Goal: Navigation & Orientation: Find specific page/section

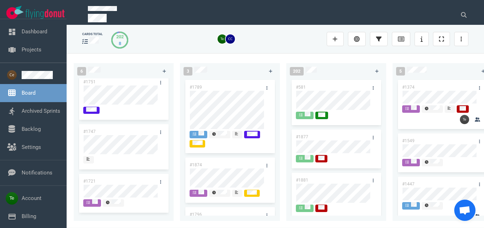
scroll to position [160, 0]
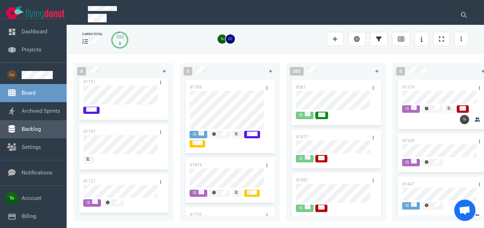
click at [33, 130] on link "Backlog" at bounding box center [31, 129] width 19 height 6
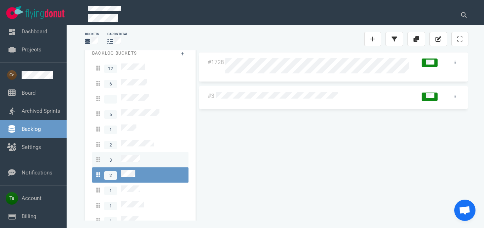
scroll to position [12, 0]
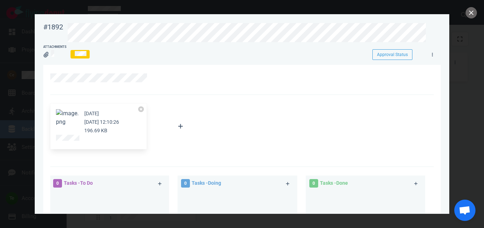
click at [67, 116] on button "Zoom image" at bounding box center [67, 117] width 23 height 17
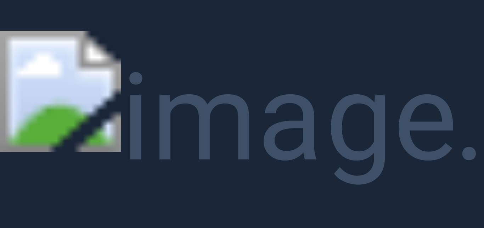
click at [222, 32] on button "Unzoom image" at bounding box center [242, 114] width 484 height 228
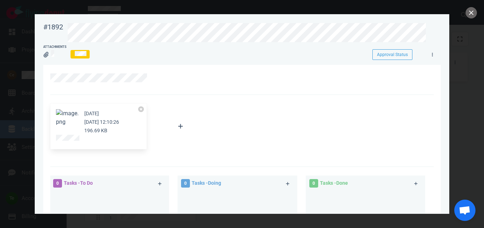
click at [71, 111] on button "Zoom image" at bounding box center [67, 117] width 23 height 17
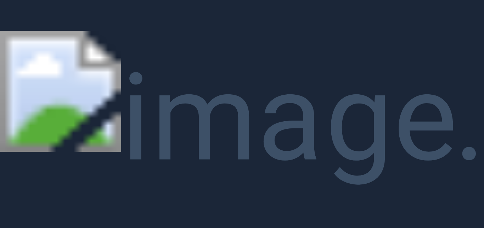
click at [444, 18] on button "Unzoom image" at bounding box center [242, 114] width 484 height 228
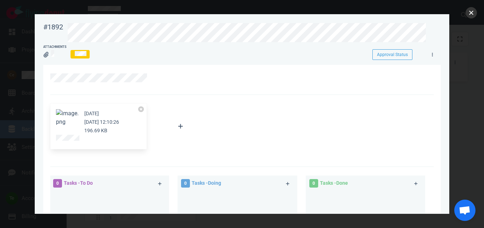
click at [470, 15] on button "close" at bounding box center [471, 12] width 11 height 11
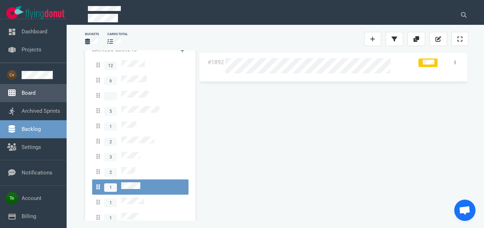
click at [28, 93] on link "Board" at bounding box center [29, 93] width 14 height 6
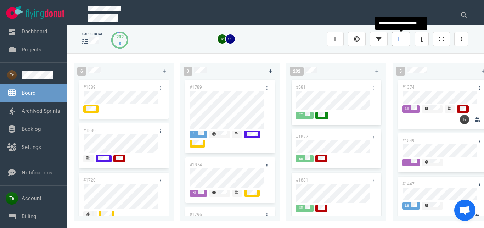
click at [400, 41] on icon at bounding box center [401, 39] width 6 height 6
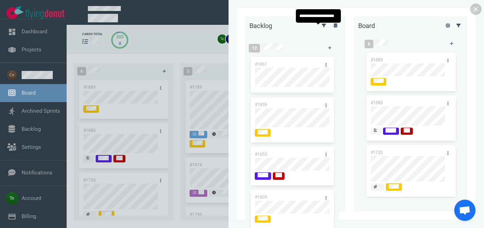
drag, startPoint x: 318, startPoint y: 29, endPoint x: 322, endPoint y: 36, distance: 7.8
click at [322, 27] on icon at bounding box center [324, 25] width 4 height 4
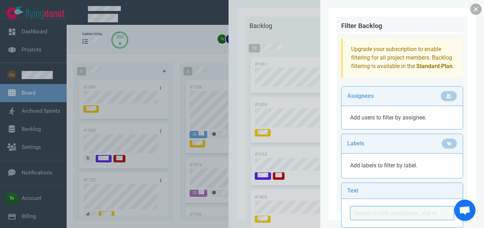
click at [476, 10] on link at bounding box center [476, 9] width 11 height 11
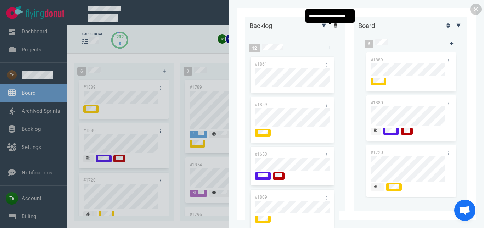
click at [334, 28] on icon at bounding box center [336, 25] width 4 height 4
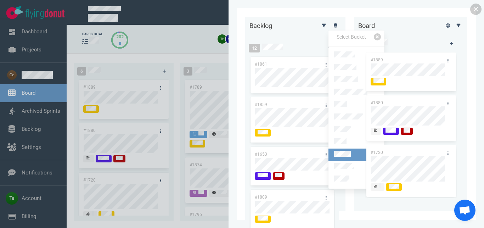
click at [353, 150] on link at bounding box center [357, 155] width 56 height 12
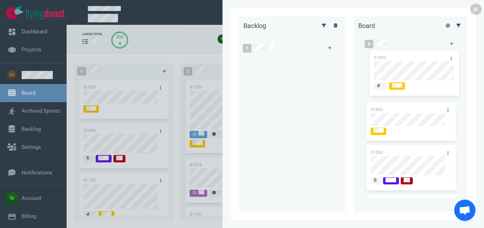
drag, startPoint x: 277, startPoint y: 60, endPoint x: 402, endPoint y: 54, distance: 125.3
click at [335, 55] on div "#1892" at bounding box center [289, 80] width 91 height 50
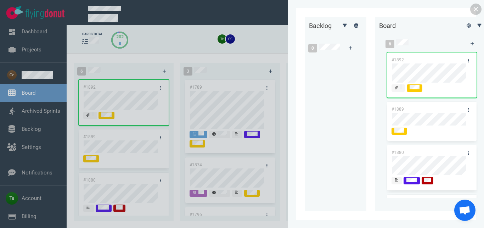
drag, startPoint x: 473, startPoint y: 12, endPoint x: 405, endPoint y: 37, distance: 72.2
click at [473, 12] on link at bounding box center [476, 9] width 11 height 11
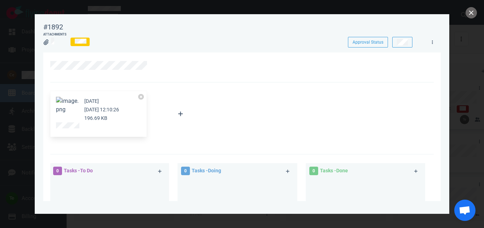
click at [210, 48] on div "Attachments" at bounding box center [189, 40] width 292 height 16
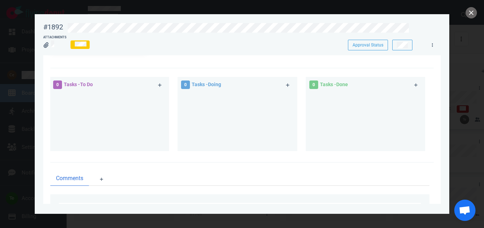
scroll to position [81, 0]
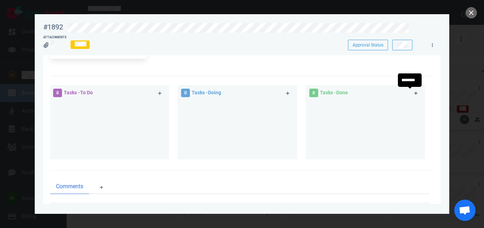
click at [411, 94] on link at bounding box center [416, 93] width 11 height 9
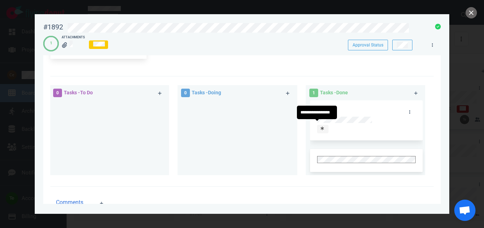
drag, startPoint x: 316, startPoint y: 123, endPoint x: 328, endPoint y: 130, distance: 14.0
click at [317, 124] on div "#1893" at bounding box center [366, 134] width 113 height 69
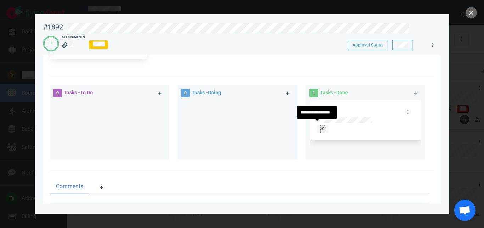
click at [321, 126] on icon at bounding box center [322, 128] width 3 height 4
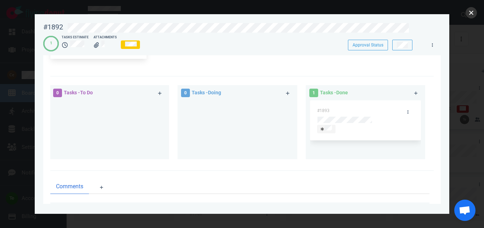
click at [472, 15] on button "close" at bounding box center [471, 12] width 11 height 11
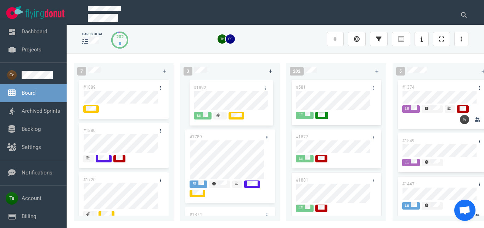
drag, startPoint x: 127, startPoint y: 83, endPoint x: 247, endPoint y: 88, distance: 119.6
click at [170, 84] on div "#1892" at bounding box center [123, 103] width 91 height 50
drag, startPoint x: 38, startPoint y: 133, endPoint x: 143, endPoint y: 123, distance: 105.2
click at [38, 132] on link "Backlog" at bounding box center [31, 129] width 19 height 6
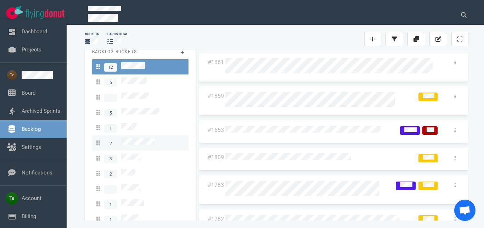
scroll to position [12, 0]
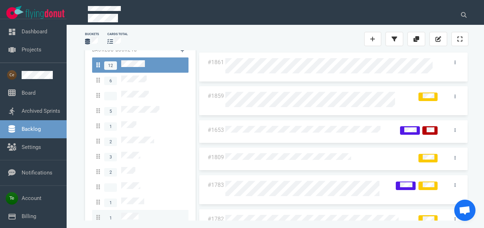
click at [138, 210] on link "1" at bounding box center [140, 217] width 96 height 15
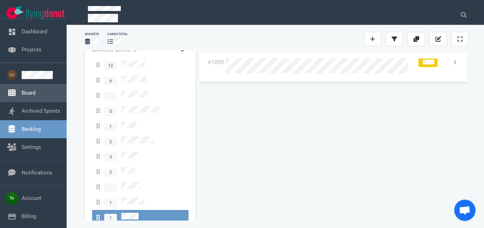
click at [29, 94] on link "Board" at bounding box center [29, 93] width 14 height 6
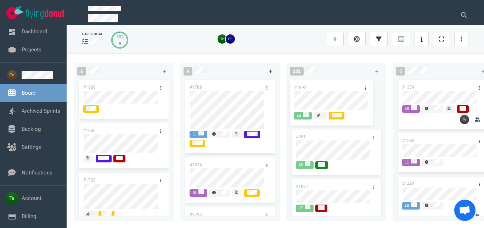
drag, startPoint x: 224, startPoint y: 87, endPoint x: 328, endPoint y: 88, distance: 103.6
click at [276, 88] on div "#1892" at bounding box center [229, 103] width 91 height 50
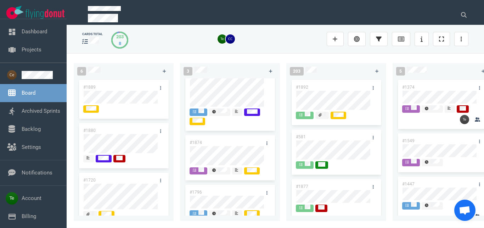
scroll to position [40, 0]
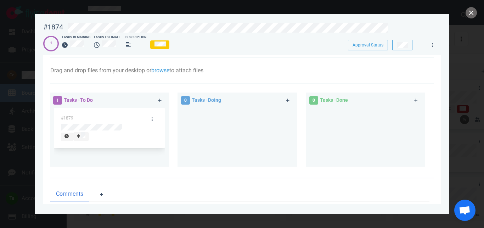
scroll to position [40, 0]
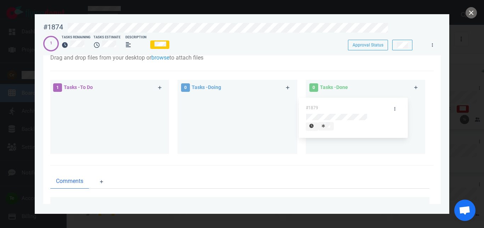
drag, startPoint x: 88, startPoint y: 102, endPoint x: 336, endPoint y: 104, distance: 247.5
click at [165, 104] on div "#1879" at bounding box center [109, 119] width 111 height 49
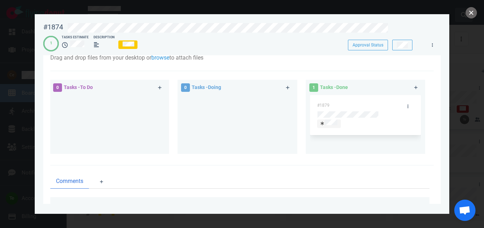
drag, startPoint x: 470, startPoint y: 13, endPoint x: 466, endPoint y: 20, distance: 8.6
click at [470, 12] on button "close" at bounding box center [471, 12] width 11 height 11
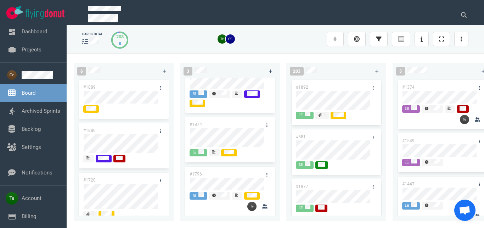
scroll to position [35, 0]
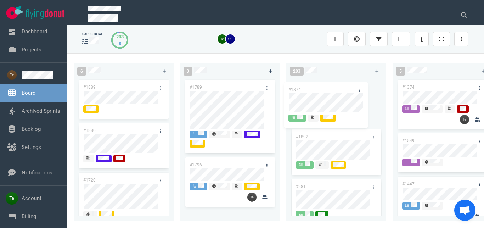
drag, startPoint x: 234, startPoint y: 123, endPoint x: 333, endPoint y: 88, distance: 104.9
click at [276, 156] on div "#1874" at bounding box center [229, 181] width 91 height 50
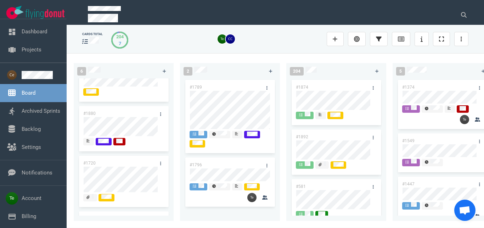
scroll to position [0, 0]
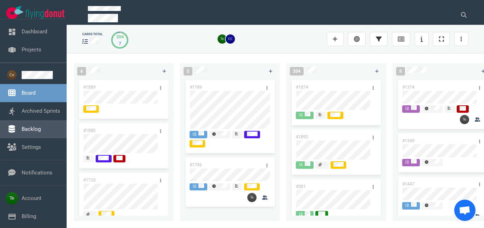
click at [33, 129] on link "Backlog" at bounding box center [31, 129] width 19 height 6
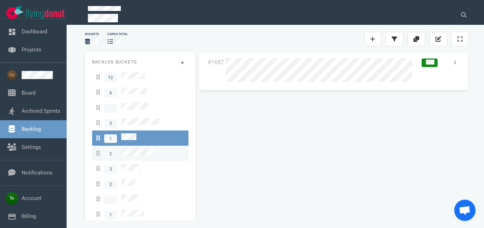
click at [141, 152] on link "2" at bounding box center [140, 153] width 96 height 15
